Goal: Obtain resource: Download file/media

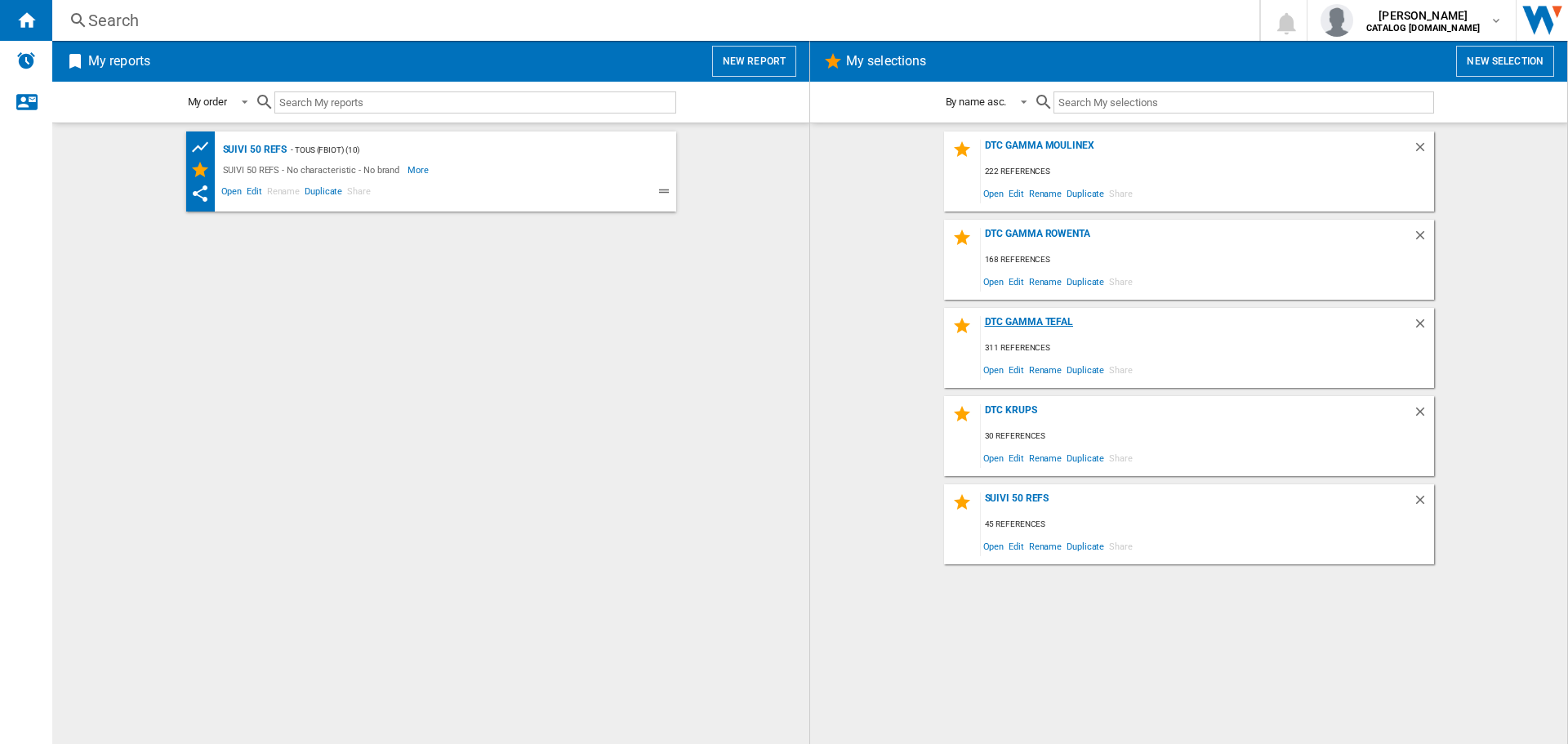
click at [1024, 323] on div "DTC GAMMA TEFAL" at bounding box center [1197, 327] width 432 height 22
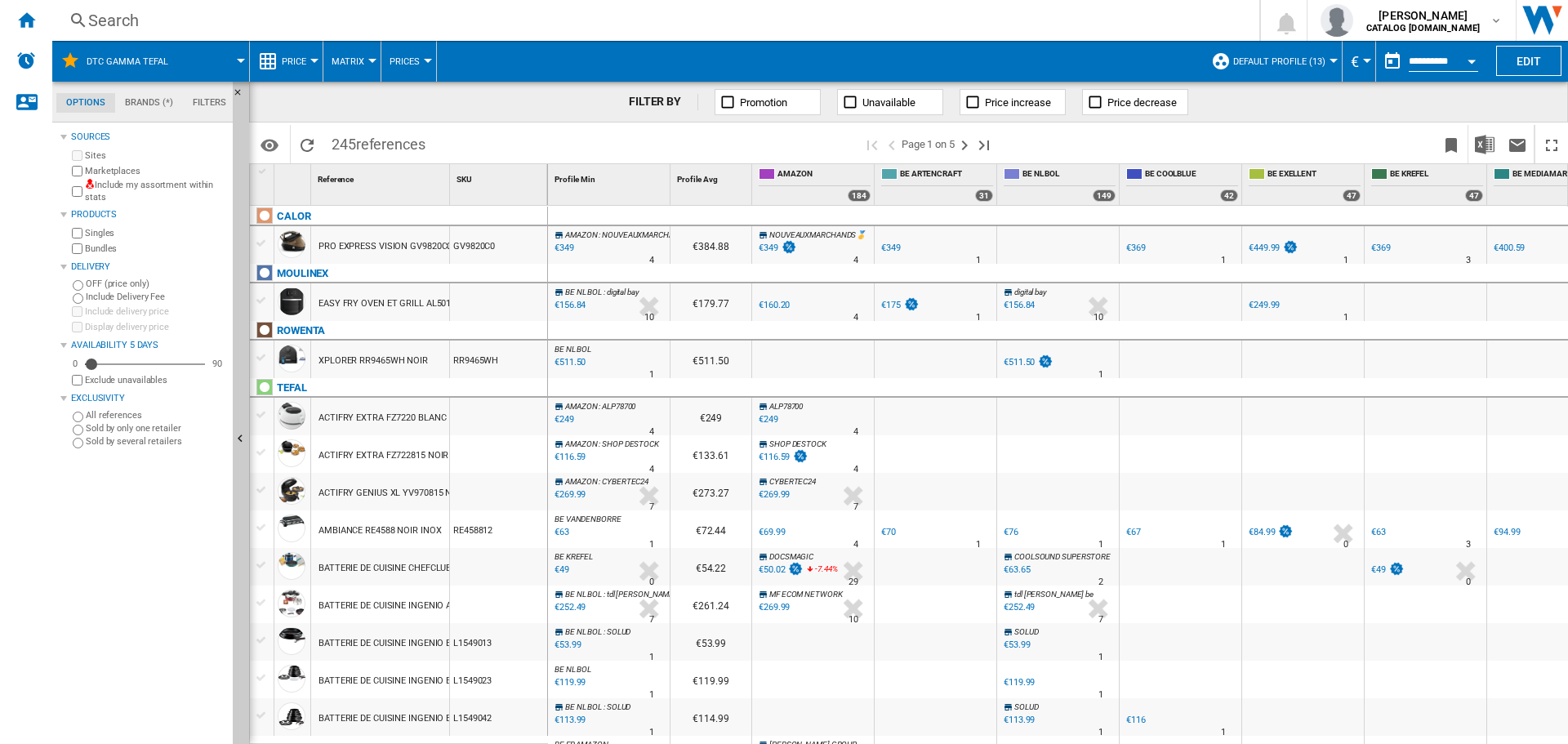
click at [1313, 62] on span "Default profile (13)" at bounding box center [1279, 61] width 92 height 11
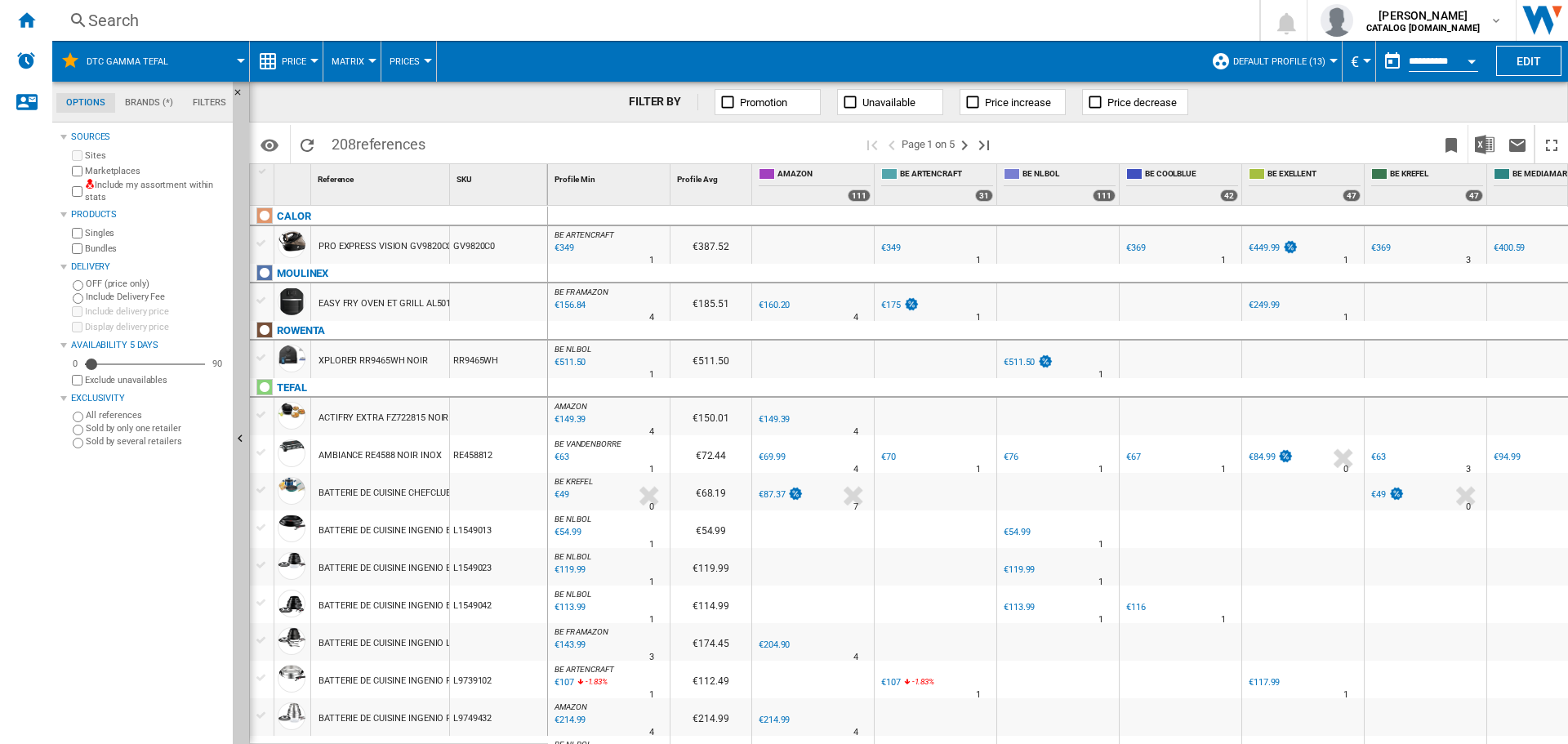
click at [1281, 52] on button "Default profile (13)" at bounding box center [1283, 61] width 100 height 41
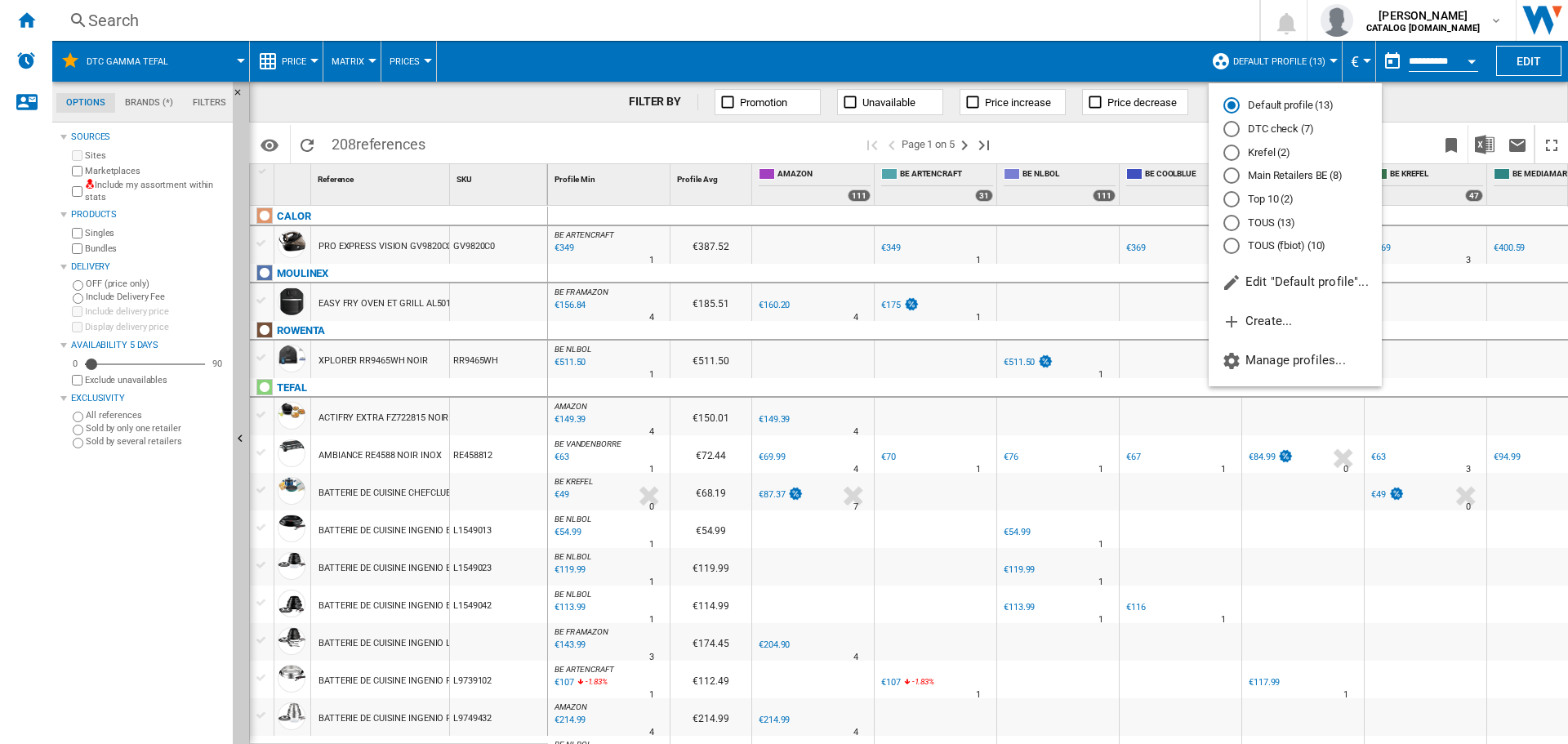
click at [1254, 133] on md-radio-button "DTC check (7)" at bounding box center [1295, 129] width 144 height 16
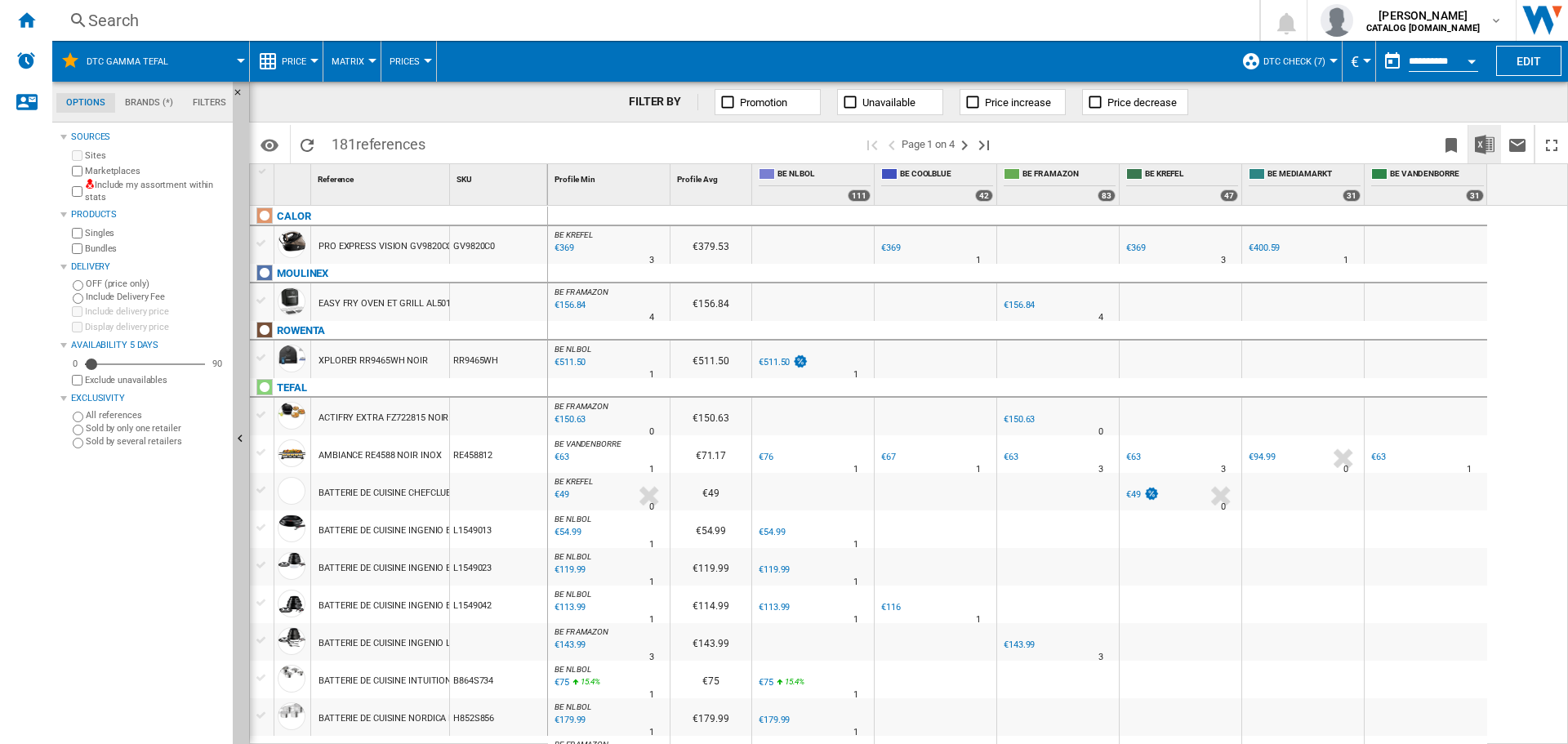
click at [1486, 149] on img "Download in Excel" at bounding box center [1484, 144] width 19 height 19
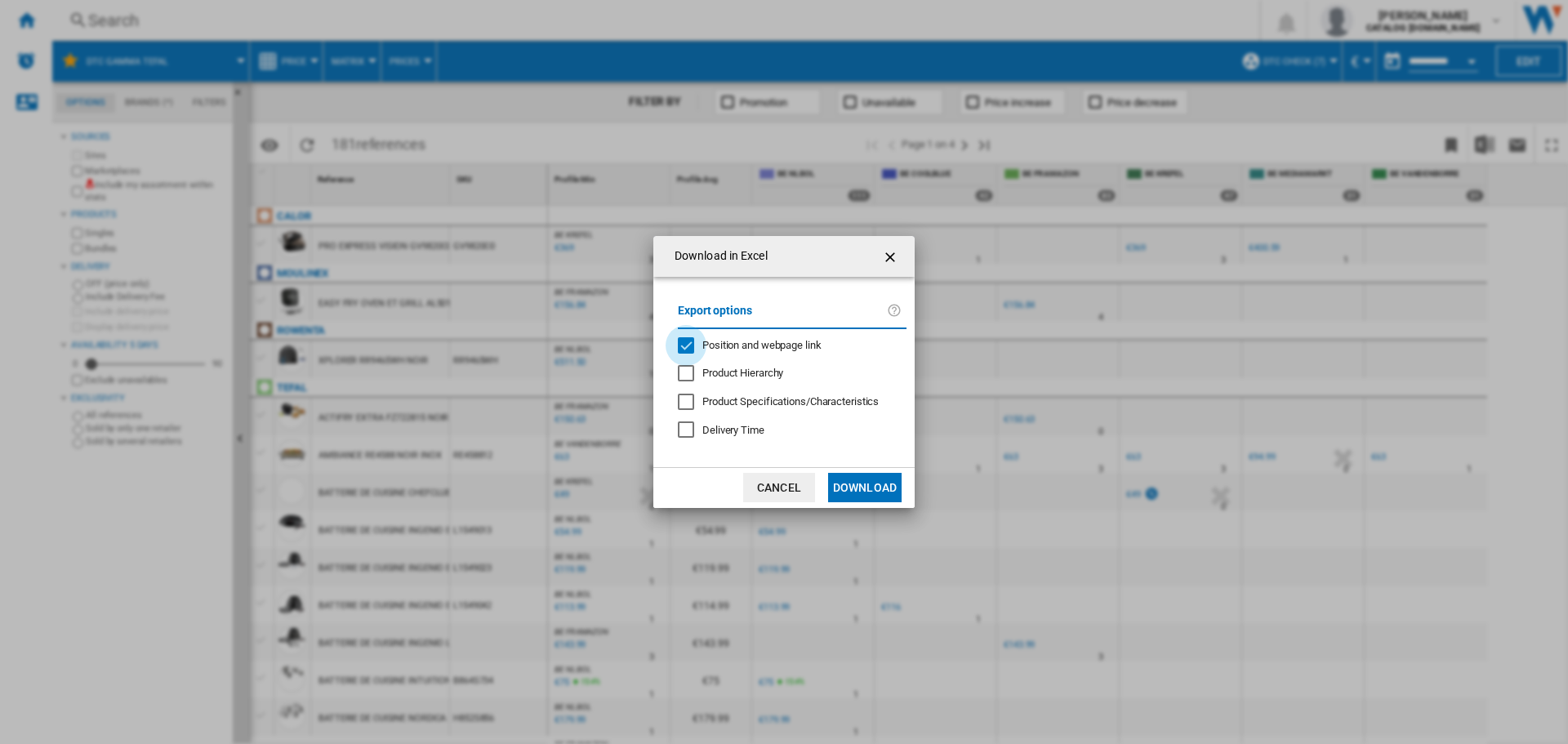
click at [688, 349] on div "Position and webpage link" at bounding box center [686, 345] width 17 height 17
click at [874, 488] on button "Download" at bounding box center [865, 487] width 74 height 29
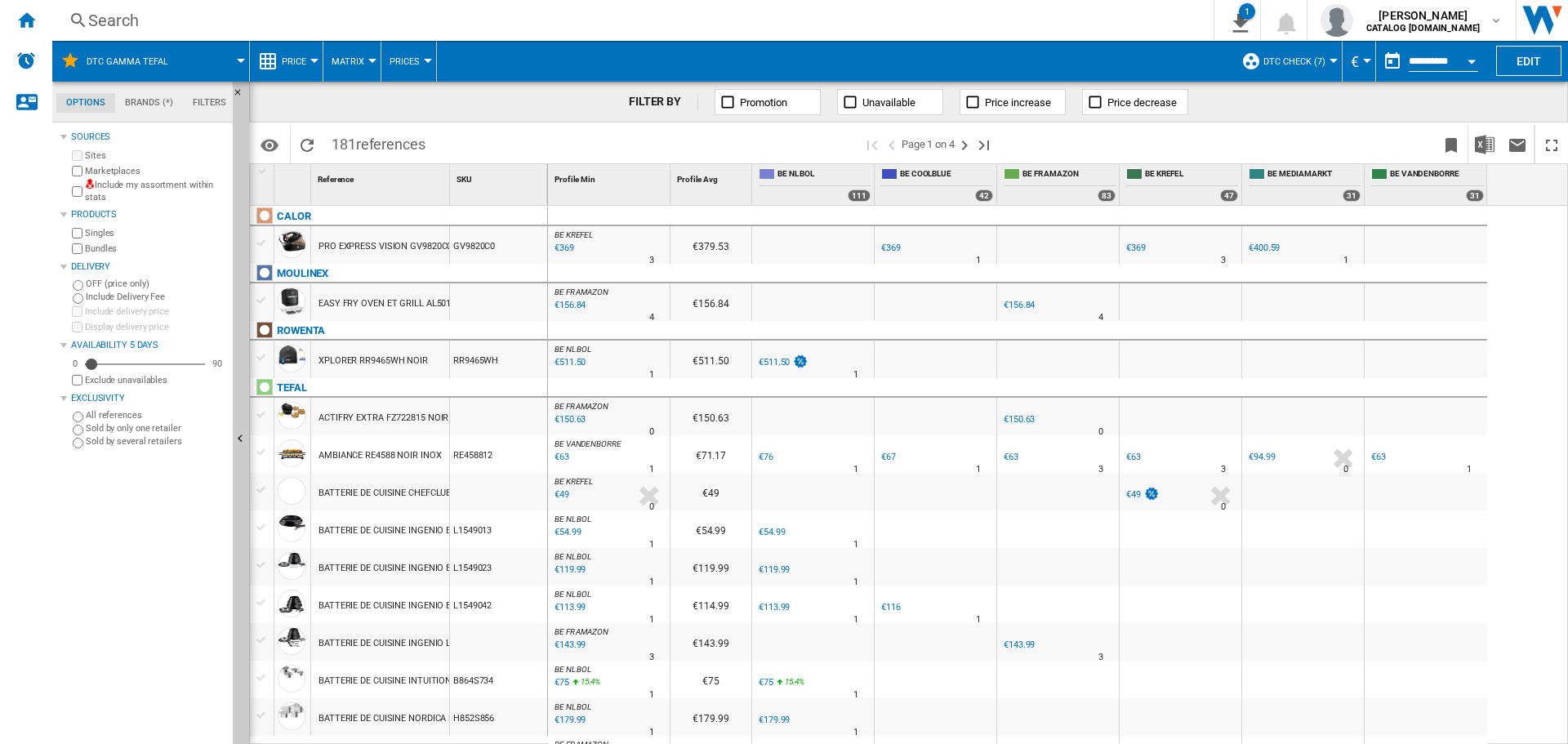
click at [156, 70] on button "DTC GAMMA TEFAL" at bounding box center [135, 61] width 98 height 41
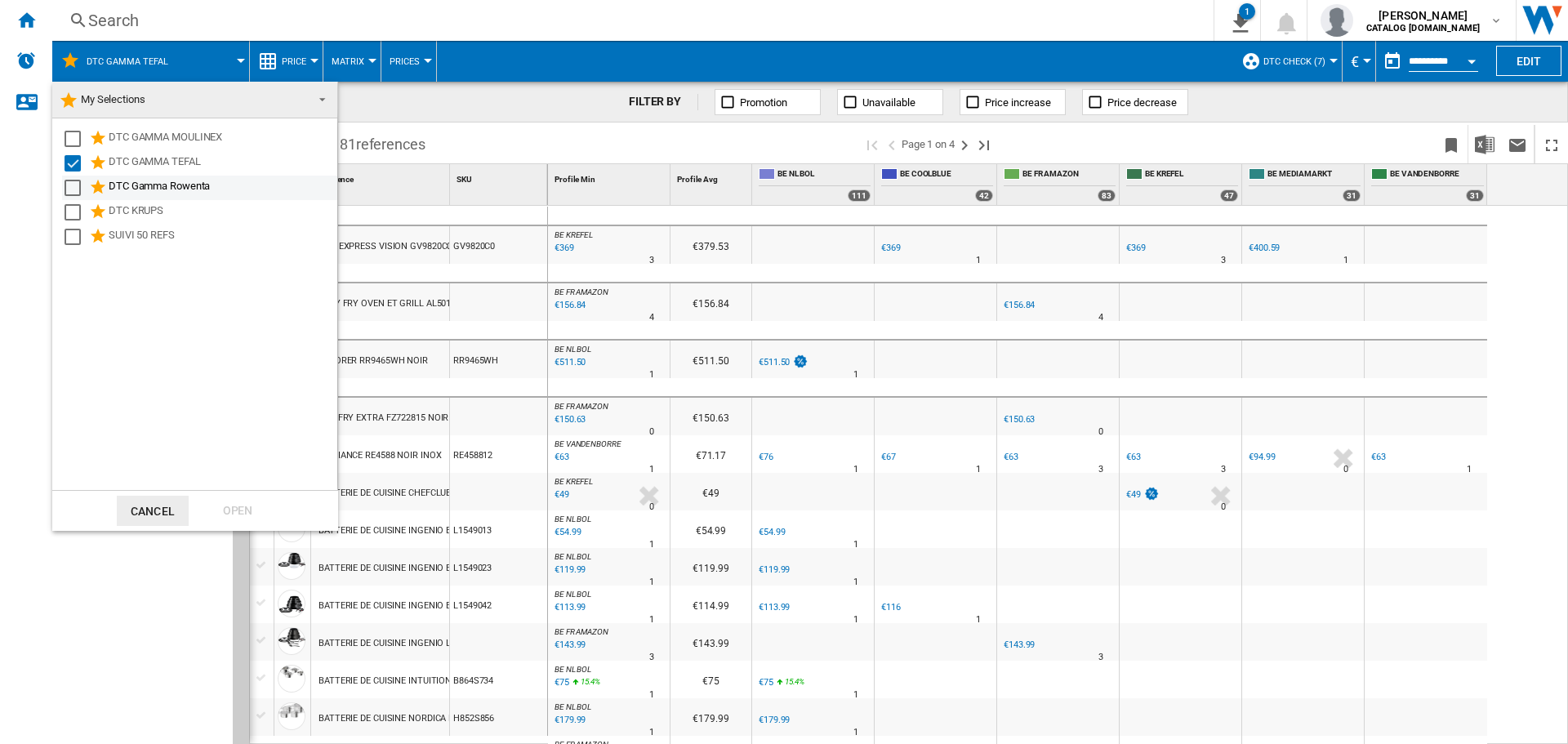
drag, startPoint x: 84, startPoint y: 191, endPoint x: 78, endPoint y: 176, distance: 16.2
click at [84, 189] on md-checkbox "Select" at bounding box center [76, 187] width 24 height 19
click at [74, 164] on div "Select" at bounding box center [73, 164] width 17 height 17
click at [244, 510] on div "Open" at bounding box center [237, 511] width 72 height 30
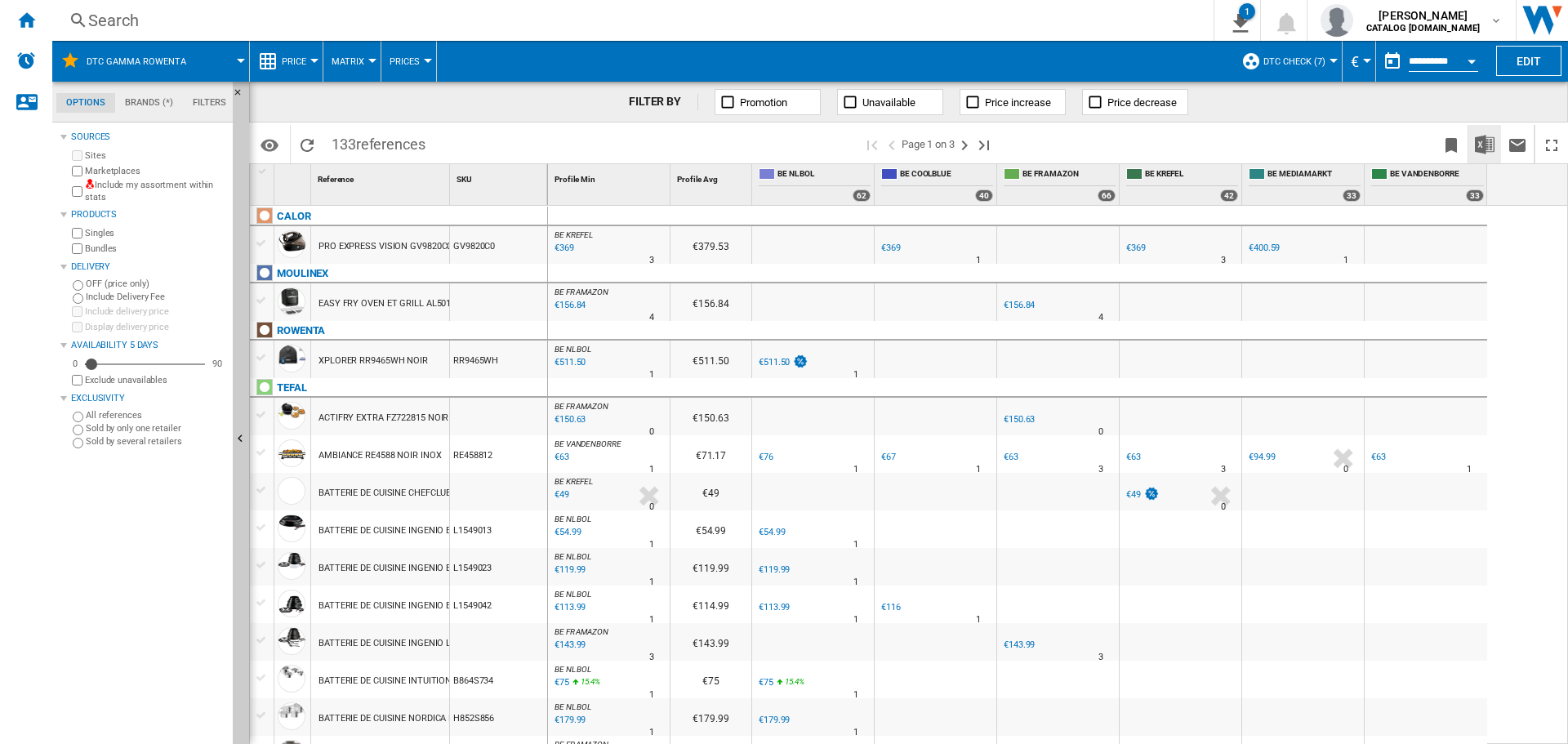
click at [1477, 145] on img "Download in Excel" at bounding box center [1484, 144] width 19 height 19
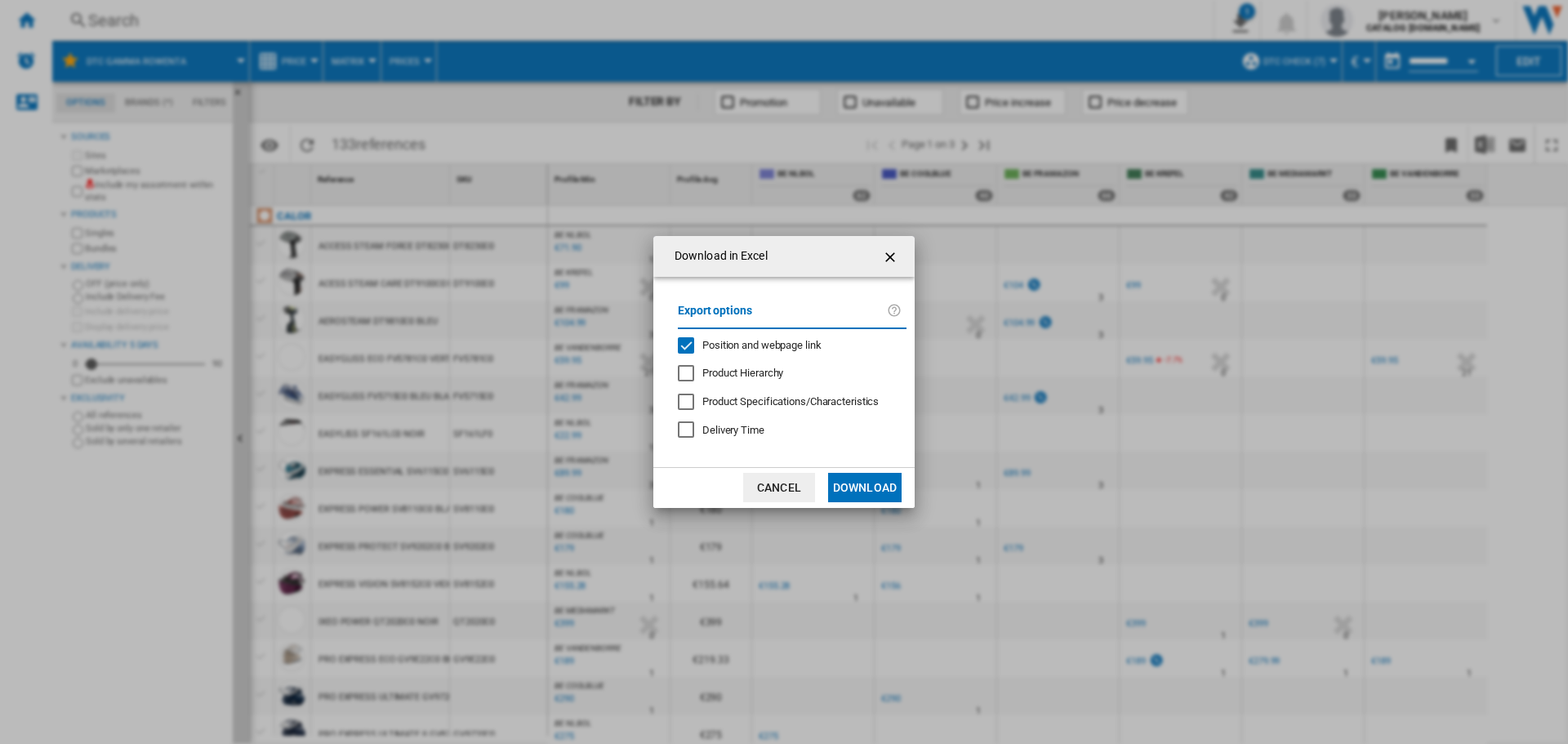
click at [694, 344] on div "Position and webpage link" at bounding box center [686, 345] width 17 height 17
click at [891, 483] on button "Download" at bounding box center [865, 487] width 74 height 29
